Goal: Check status

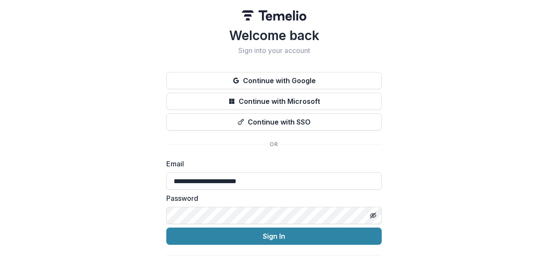
click at [166, 227] on button "Sign In" at bounding box center [273, 235] width 215 height 17
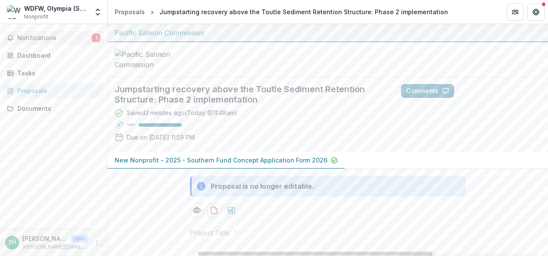
click at [47, 35] on span "Notifications" at bounding box center [54, 37] width 75 height 7
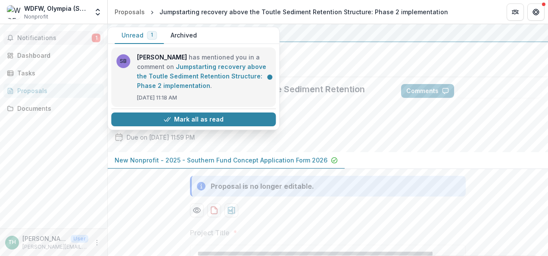
click at [198, 68] on link "Jumpstarting recovery above the Toutle Sediment Retention Structure: Phase 2 im…" at bounding box center [201, 76] width 129 height 26
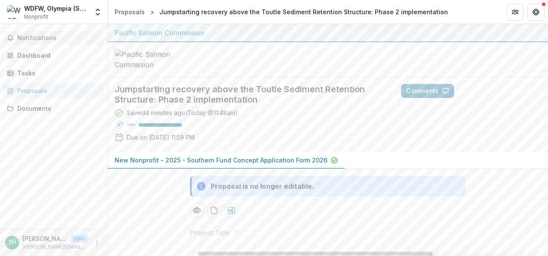
click at [44, 37] on span "Notifications" at bounding box center [58, 37] width 83 height 7
click at [406, 77] on div at bounding box center [328, 59] width 440 height 35
click at [432, 98] on button "Comments" at bounding box center [427, 91] width 53 height 14
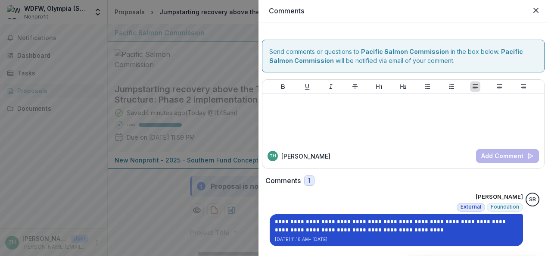
click at [345, 231] on p "**********" at bounding box center [396, 226] width 243 height 17
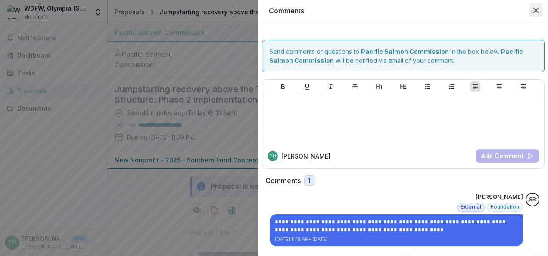
click at [537, 8] on icon "Close" at bounding box center [535, 10] width 5 height 5
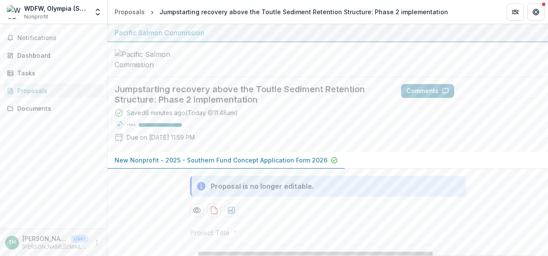
click at [229, 145] on div "Saved 6 minutes ago ( Today @ 11:48am ) 100 % Due on Aug 20, 2025, 11:59 PM" at bounding box center [251, 126] width 273 height 37
